Goal: Information Seeking & Learning: Learn about a topic

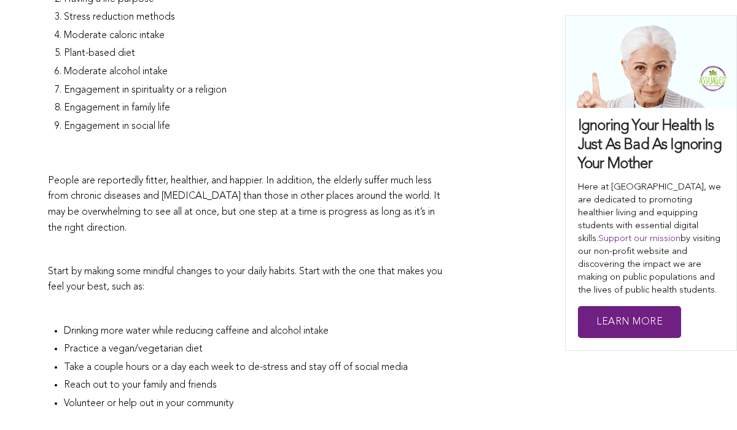
scroll to position [2959, 0]
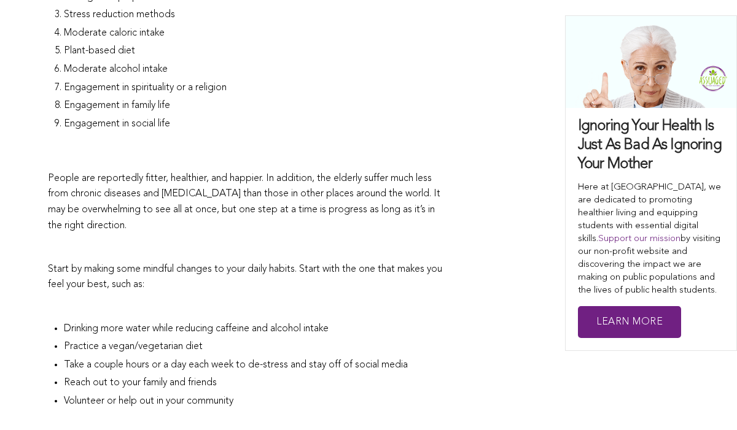
drag, startPoint x: 256, startPoint y: 231, endPoint x: 241, endPoint y: 233, distance: 14.8
click at [256, 339] on li "Practice a vegan/vegetarian diet" at bounding box center [255, 348] width 383 height 18
drag, startPoint x: 61, startPoint y: 249, endPoint x: 400, endPoint y: 286, distance: 340.9
copy ul "Take a couple hours or a day each week to de-stress and stay off of social medi…"
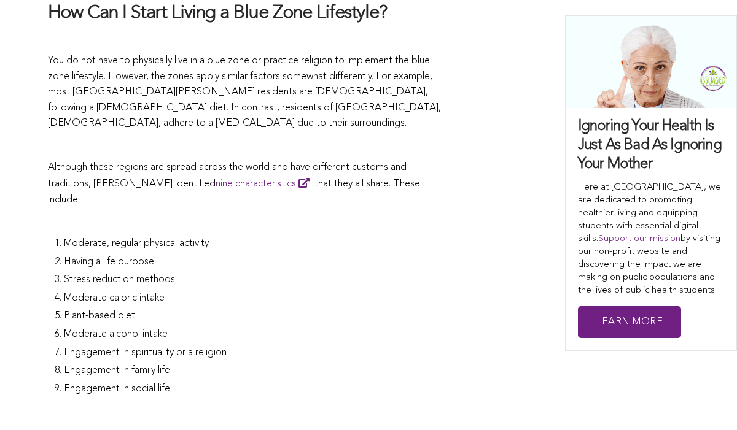
scroll to position [2693, 0]
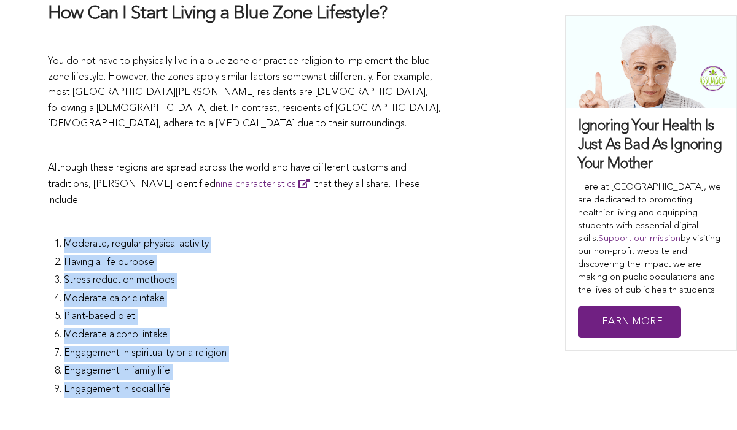
drag, startPoint x: 53, startPoint y: 134, endPoint x: 191, endPoint y: 287, distance: 205.6
click at [192, 286] on ol "Moderate, regular physical activity Having a life purpose Stress reduction meth…" at bounding box center [255, 318] width 383 height 163
copy ol "Moderate, regular physical activity Having a life purpose Stress reduction meth…"
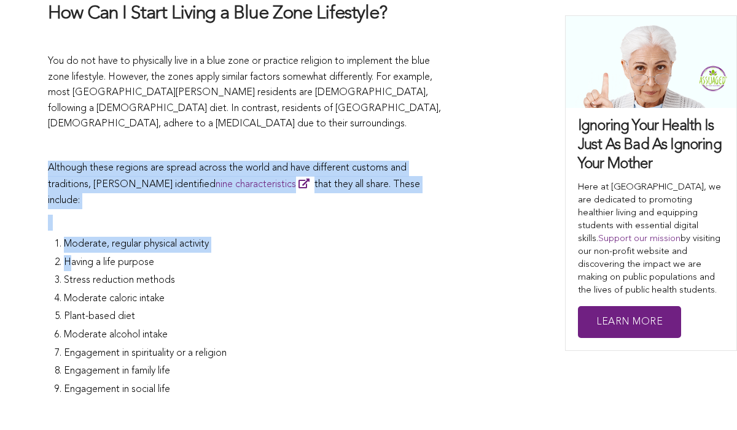
drag, startPoint x: 295, startPoint y: 45, endPoint x: 72, endPoint y: 154, distance: 248.4
click at [61, 215] on p at bounding box center [247, 223] width 399 height 16
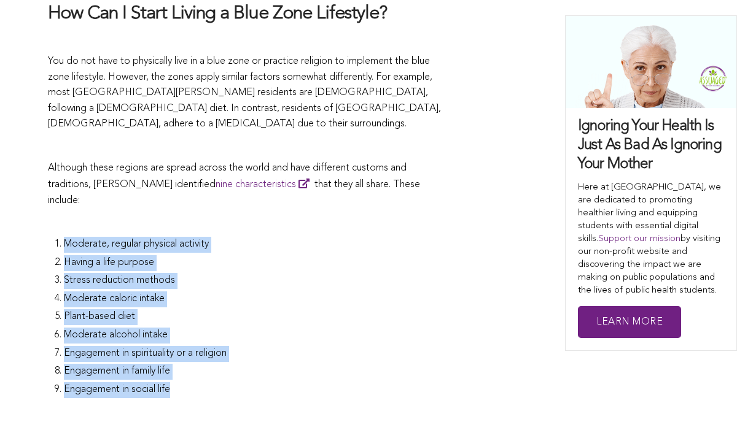
drag, startPoint x: 61, startPoint y: 123, endPoint x: 161, endPoint y: 288, distance: 193.4
copy ol "Moderate, regular physical activity Having a life purpose Stress reduction meth…"
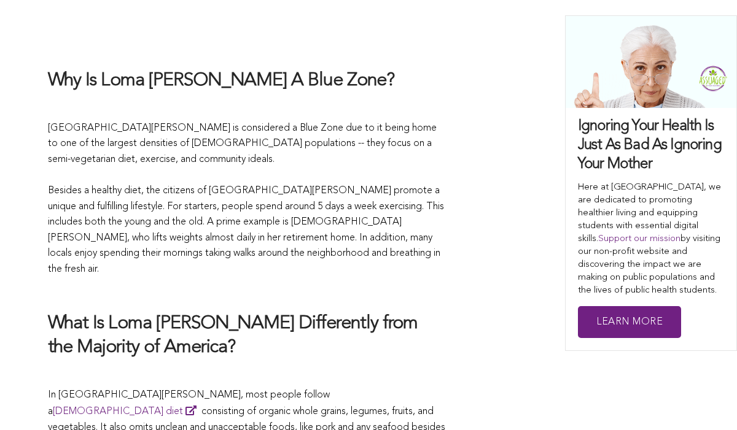
scroll to position [1590, 0]
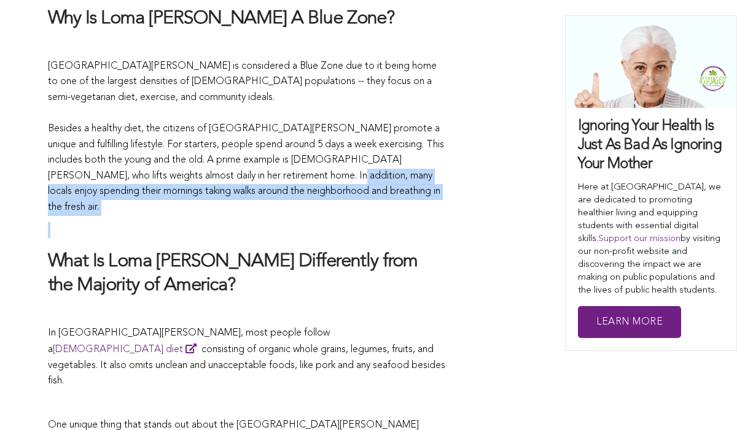
drag, startPoint x: 258, startPoint y: 145, endPoint x: 320, endPoint y: 177, distance: 70.0
copy span "enjoy spending their mornings taking walks around the neighborhood and breathin…"
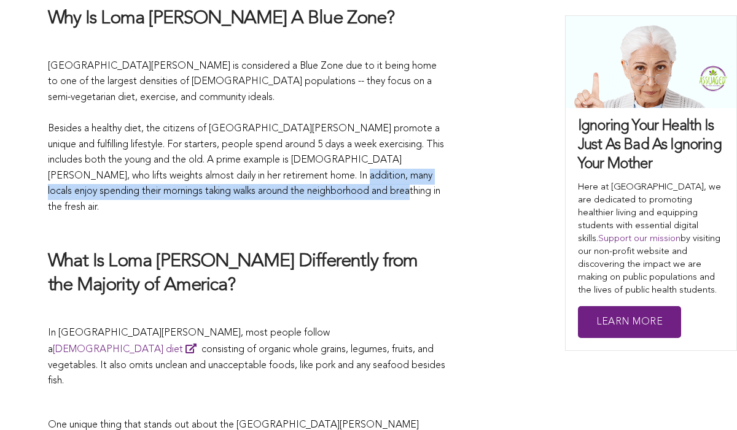
drag, startPoint x: 261, startPoint y: 142, endPoint x: 432, endPoint y: 156, distance: 170.6
click at [432, 156] on p "[GEOGRAPHIC_DATA][PERSON_NAME] is considered a Blue Zone due to it being home t…" at bounding box center [247, 137] width 399 height 157
copy p "njoy spending their mornings taking walks around the neighborhood and breathing…"
